Goal: Task Accomplishment & Management: Complete application form

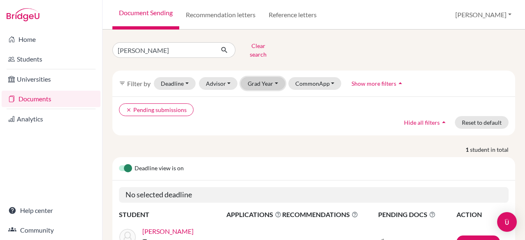
click at [276, 80] on button "Grad Year" at bounding box center [263, 83] width 44 height 13
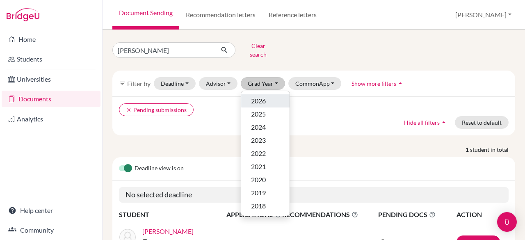
click at [272, 96] on div "2026" at bounding box center [265, 101] width 29 height 10
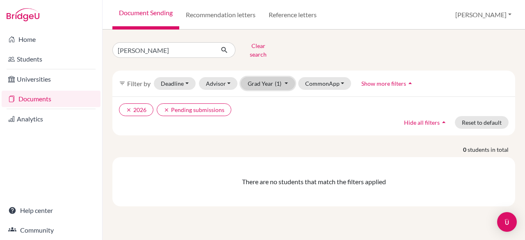
click at [282, 80] on button "Grad Year (1)" at bounding box center [268, 83] width 54 height 13
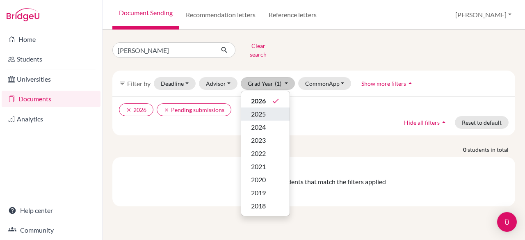
click at [271, 109] on div "2025" at bounding box center [265, 114] width 29 height 10
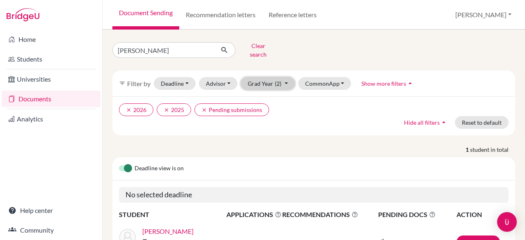
click at [285, 77] on button "Grad Year (2)" at bounding box center [268, 83] width 54 height 13
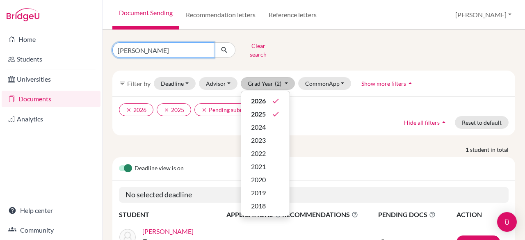
drag, startPoint x: 184, startPoint y: 50, endPoint x: 204, endPoint y: 48, distance: 19.8
click at [204, 48] on input "Neil" at bounding box center [163, 50] width 102 height 16
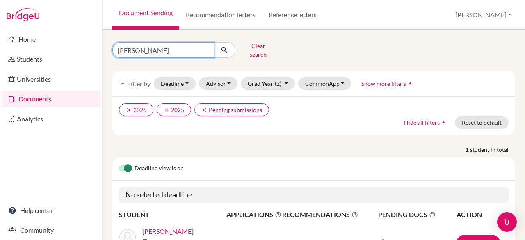
click at [204, 48] on input "Neil" at bounding box center [163, 50] width 102 height 16
click at [56, 98] on link "Documents" at bounding box center [51, 99] width 99 height 16
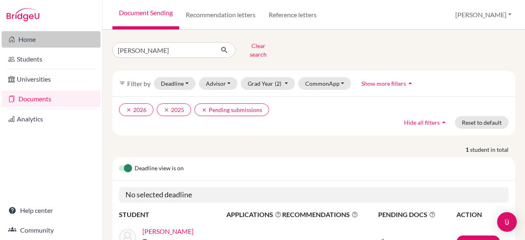
click at [43, 40] on link "Home" at bounding box center [51, 39] width 99 height 16
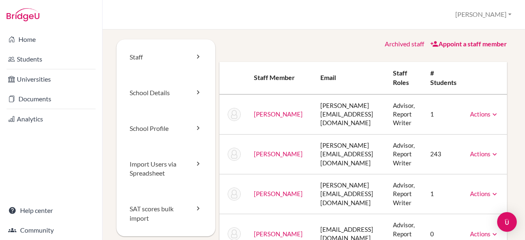
click at [469, 45] on link "Appoint a staff member" at bounding box center [468, 44] width 77 height 8
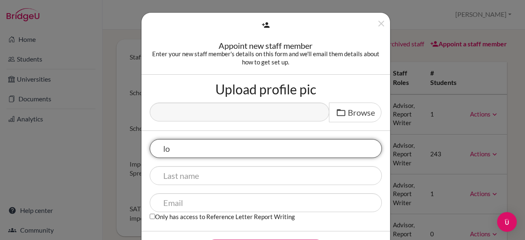
type input "l"
type input "L"
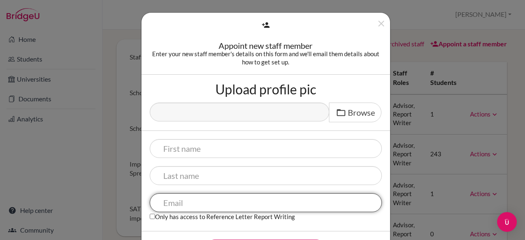
click at [275, 202] on input "text" at bounding box center [266, 202] width 232 height 19
type input ":"
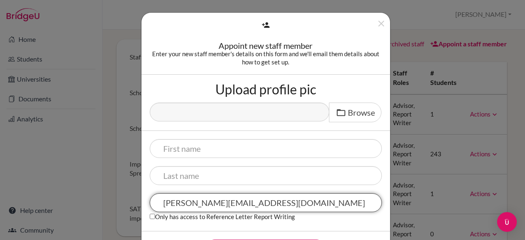
type input "[PERSON_NAME][EMAIL_ADDRESS][DOMAIN_NAME]"
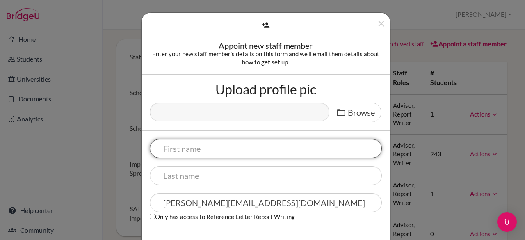
click at [267, 150] on input "text" at bounding box center [266, 148] width 232 height 19
type input "Lohith"
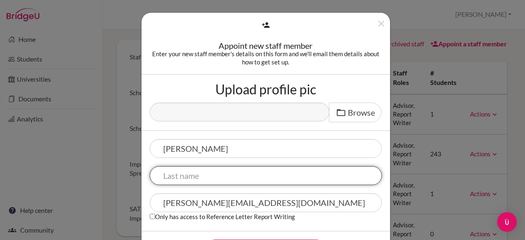
click at [259, 176] on input "text" at bounding box center [266, 175] width 232 height 19
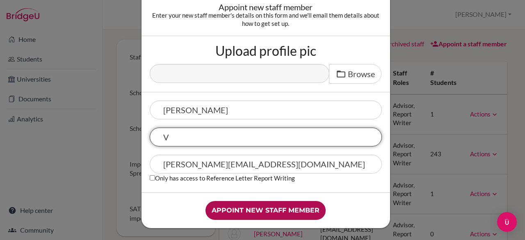
type input "V"
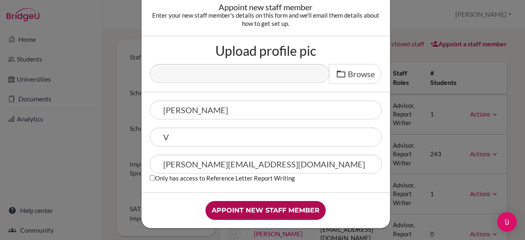
click at [273, 204] on input "Appoint new staff member" at bounding box center [265, 210] width 120 height 19
